Goal: Complete application form

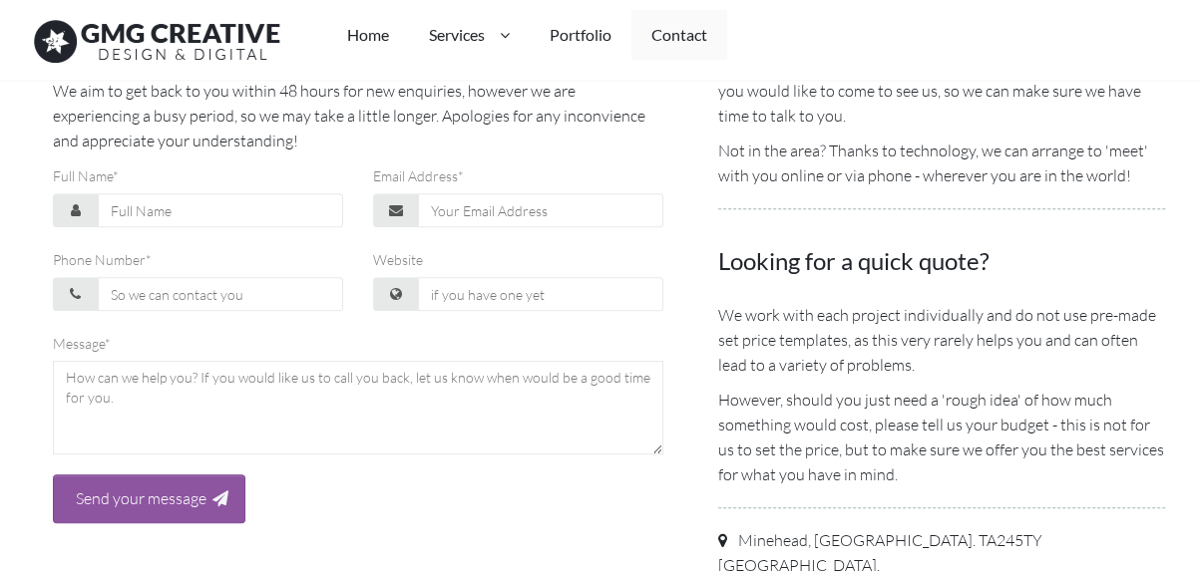
scroll to position [598, 0]
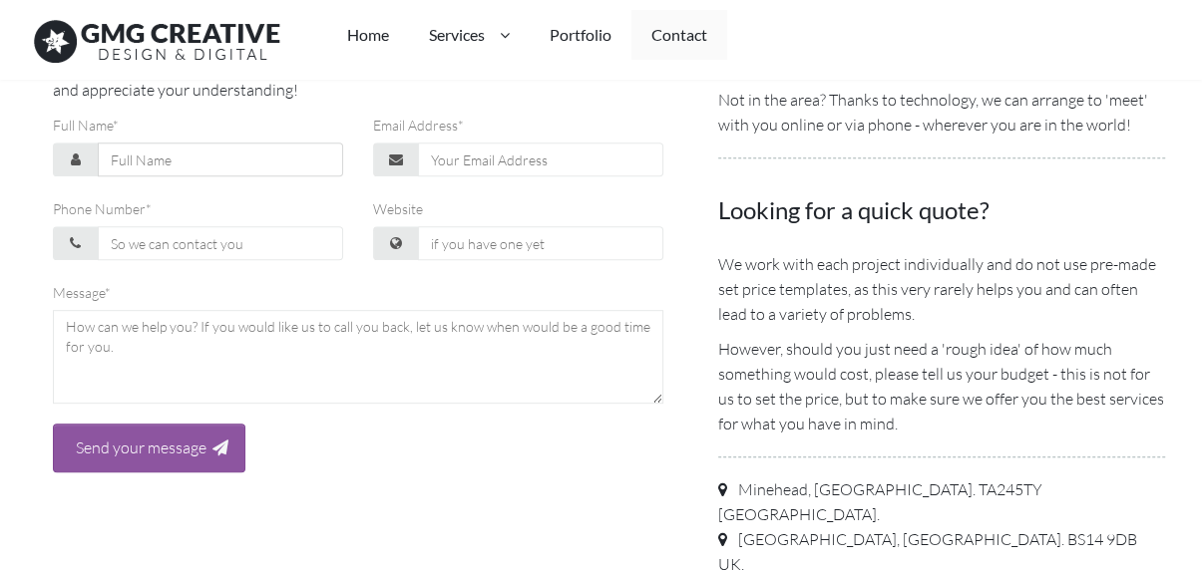
click at [179, 156] on input "Full Name*" at bounding box center [220, 160] width 245 height 34
type input "Sharon Collins"
click at [516, 170] on input "Email Address*" at bounding box center [540, 160] width 245 height 34
type input "sharoncollins@webgritymemo.com"
click at [230, 253] on input "Phone Number*" at bounding box center [220, 243] width 245 height 34
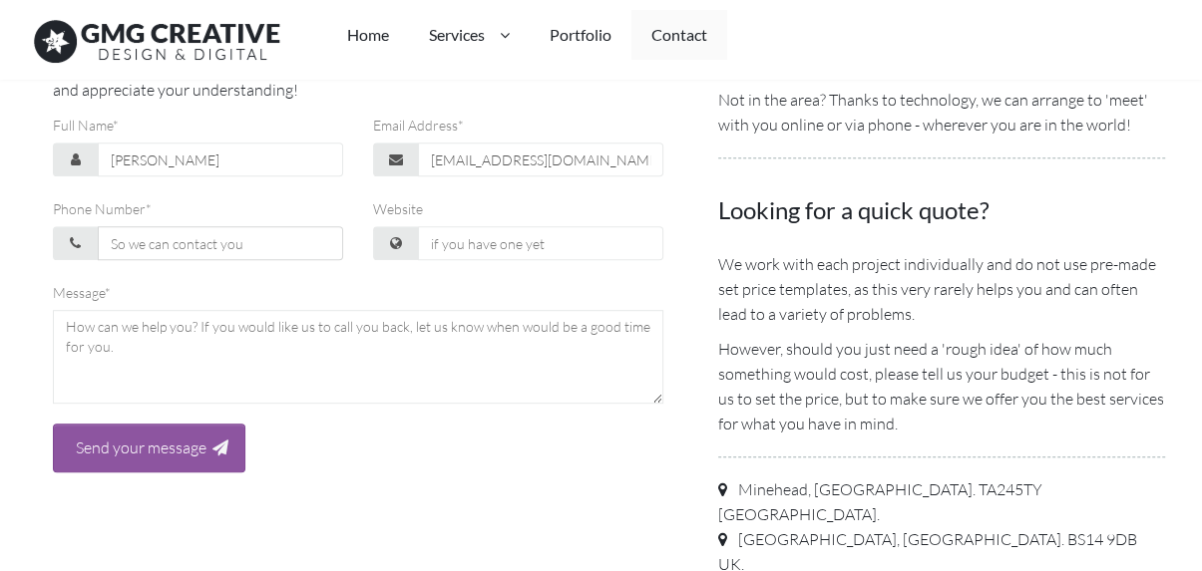
type input "03340073326"
click at [517, 239] on input "Website" at bounding box center [540, 243] width 245 height 34
type input "https://webgritymemo.com/"
click at [231, 356] on textarea at bounding box center [358, 357] width 611 height 94
paste textarea "sharoncollins@webgritymemo.com"
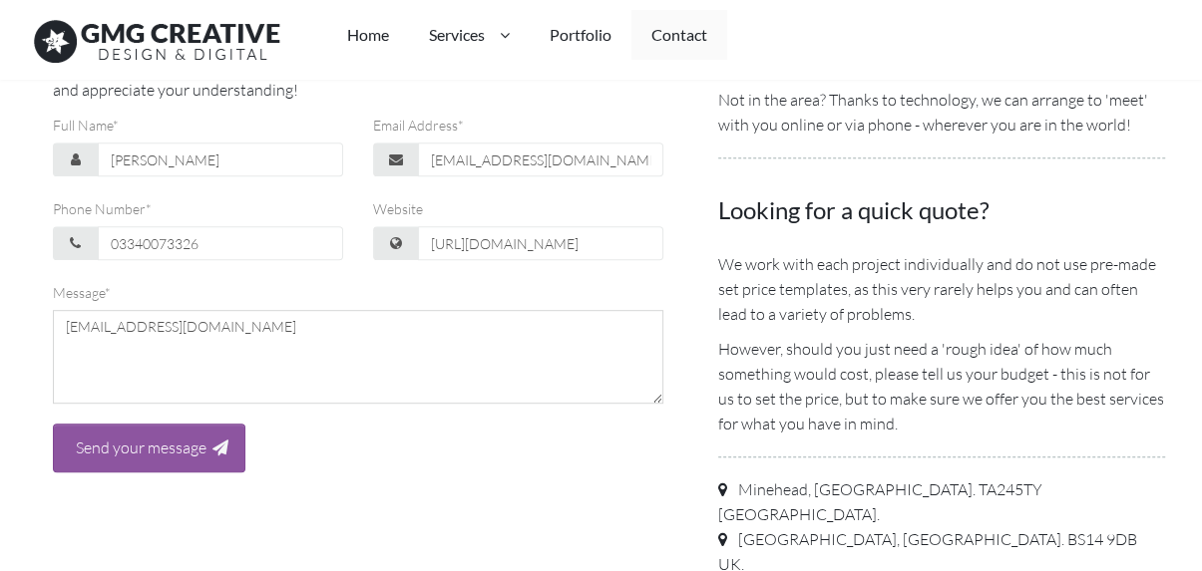
drag, startPoint x: 321, startPoint y: 344, endPoint x: 0, endPoint y: 337, distance: 321.2
click at [0, 337] on section "Get In Touch Feel free to get in touch with us using the form below. We aim to …" at bounding box center [601, 469] width 1202 height 1211
paste textarea "Hello, Our free homepage design service offer is a great way for you to see how…"
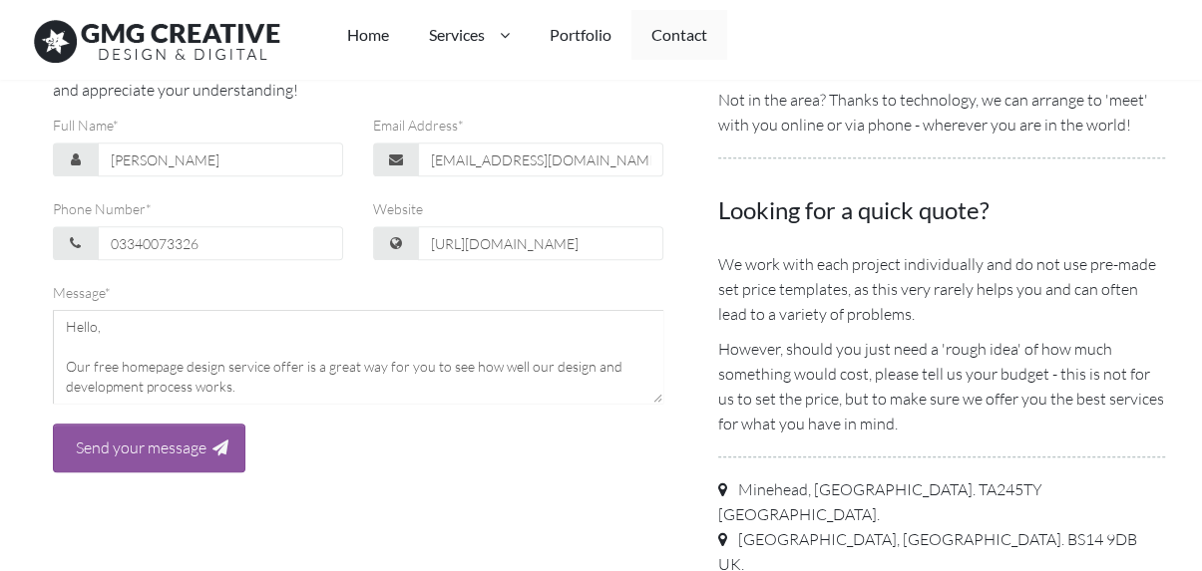
scroll to position [311, 0]
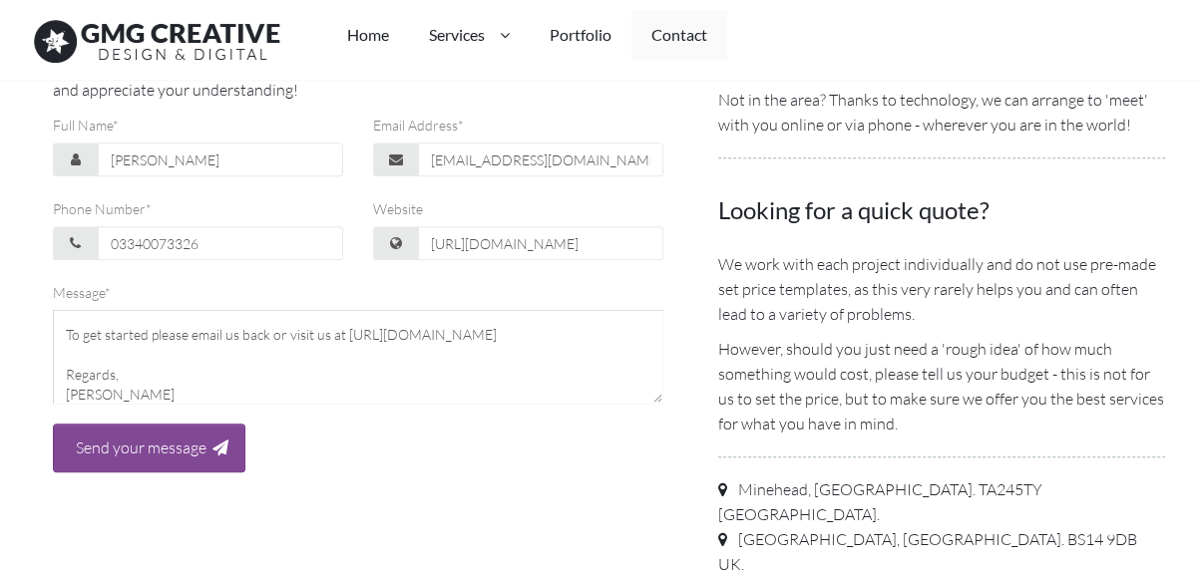
type textarea "Hello, Our free homepage design service offer is a great way for you to see how…"
click at [160, 453] on input "Send your message" at bounding box center [141, 448] width 143 height 27
